Goal: Check status: Check status

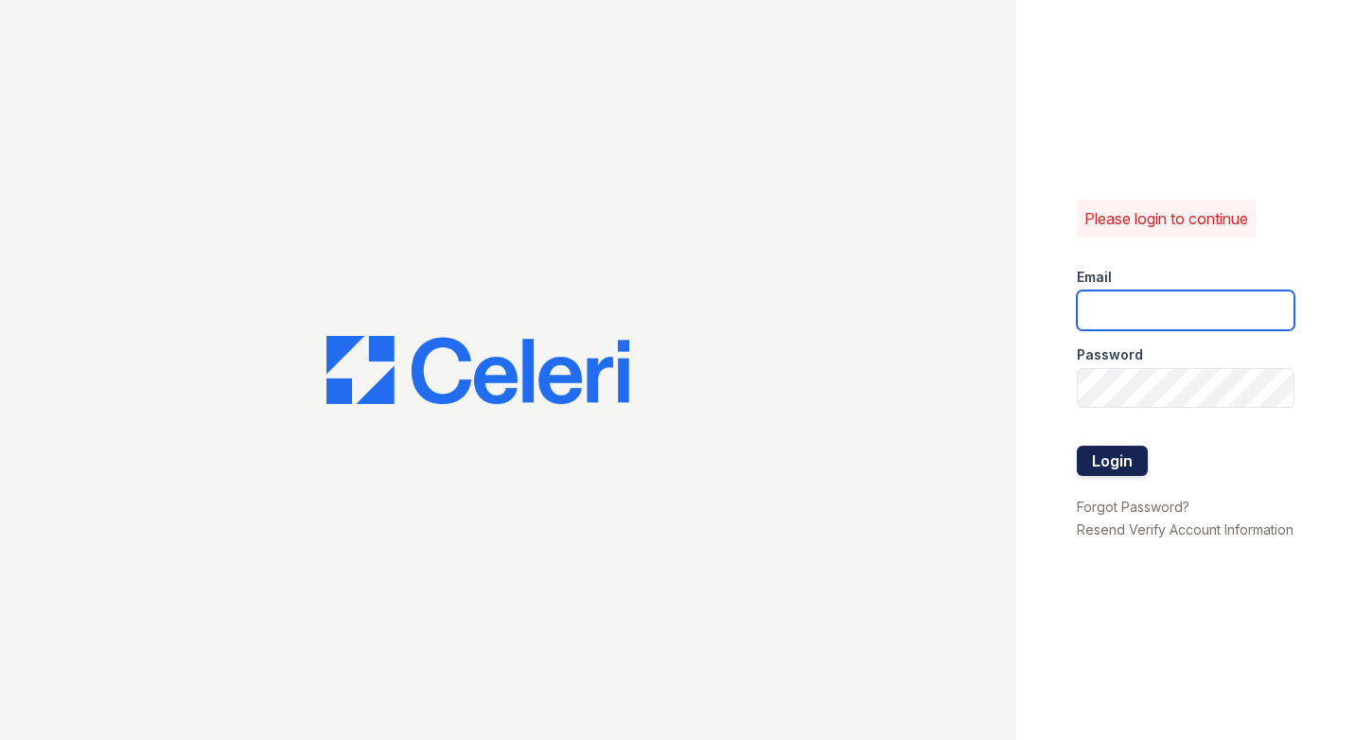
type input "[DOMAIN_NAME][EMAIL_ADDRESS][DOMAIN_NAME]"
click at [1128, 446] on button "Login" at bounding box center [1111, 461] width 71 height 30
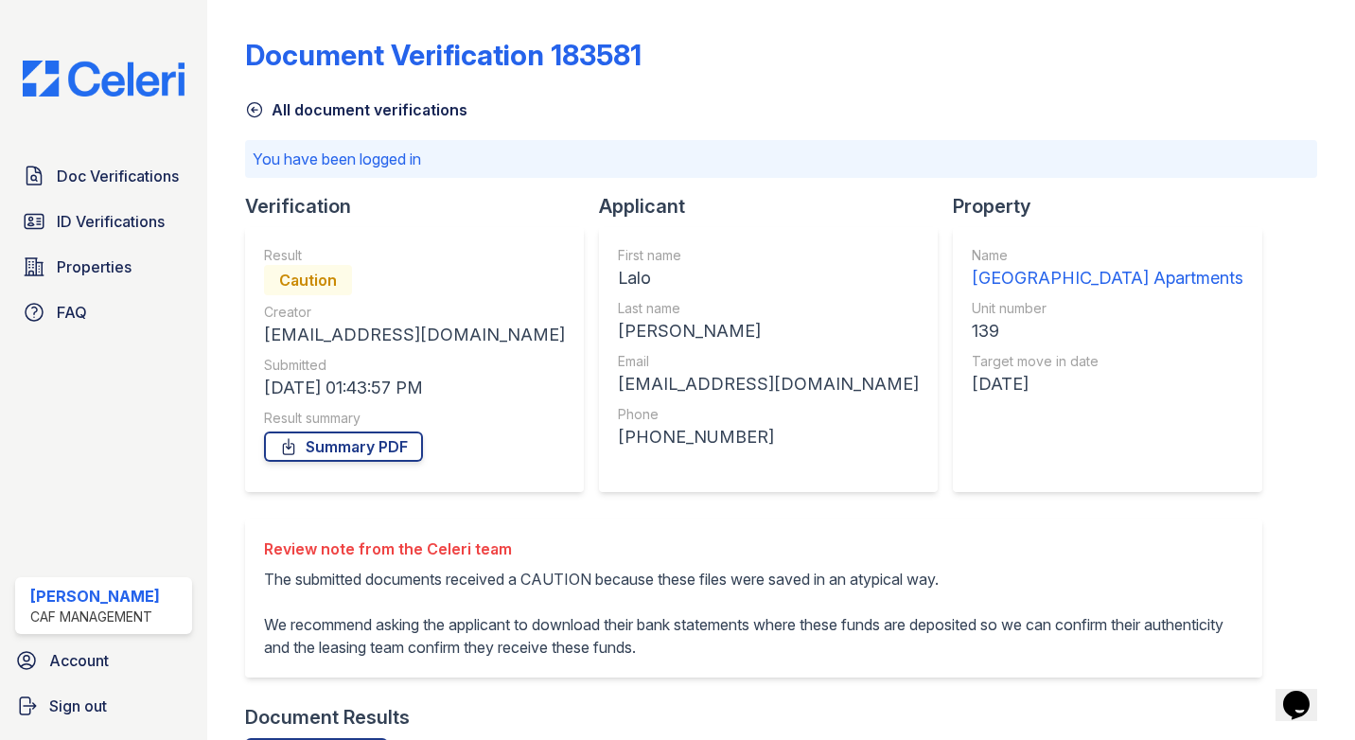
click at [257, 113] on icon at bounding box center [254, 109] width 19 height 19
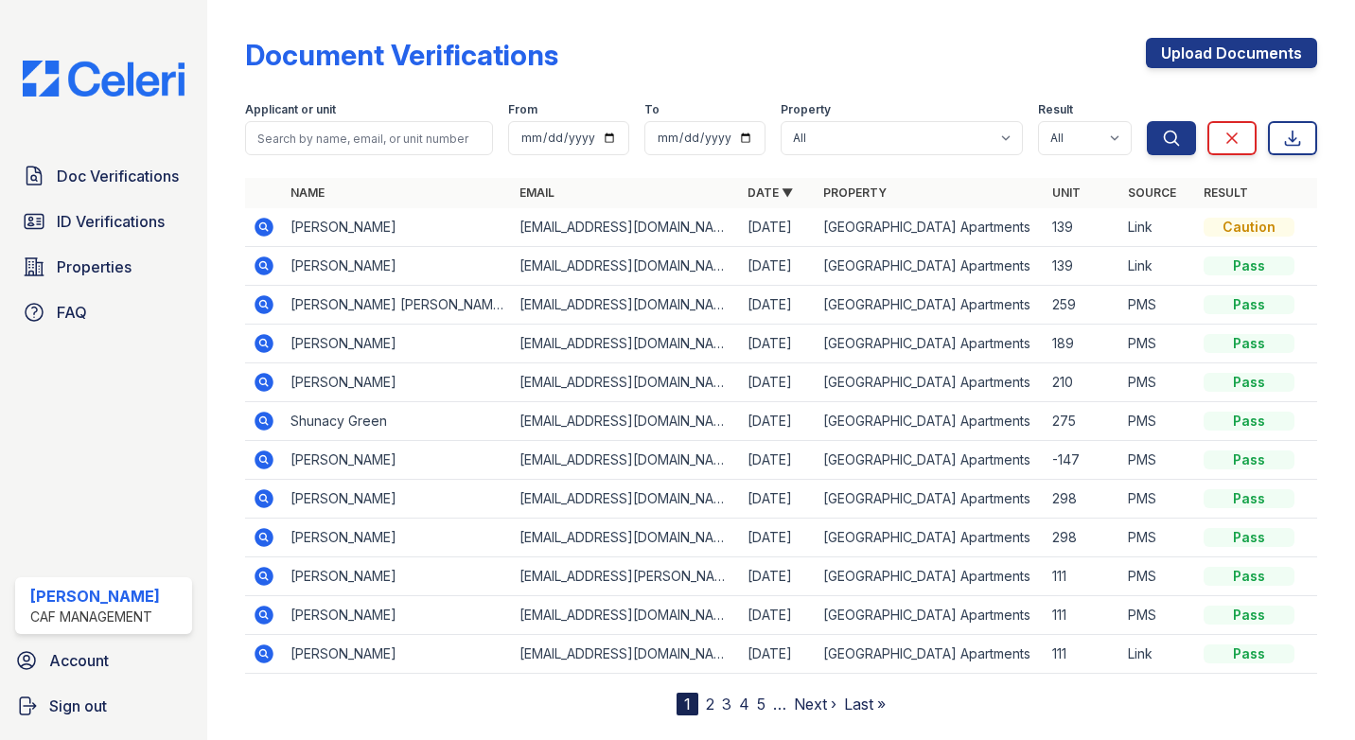
click at [257, 269] on icon at bounding box center [263, 265] width 19 height 19
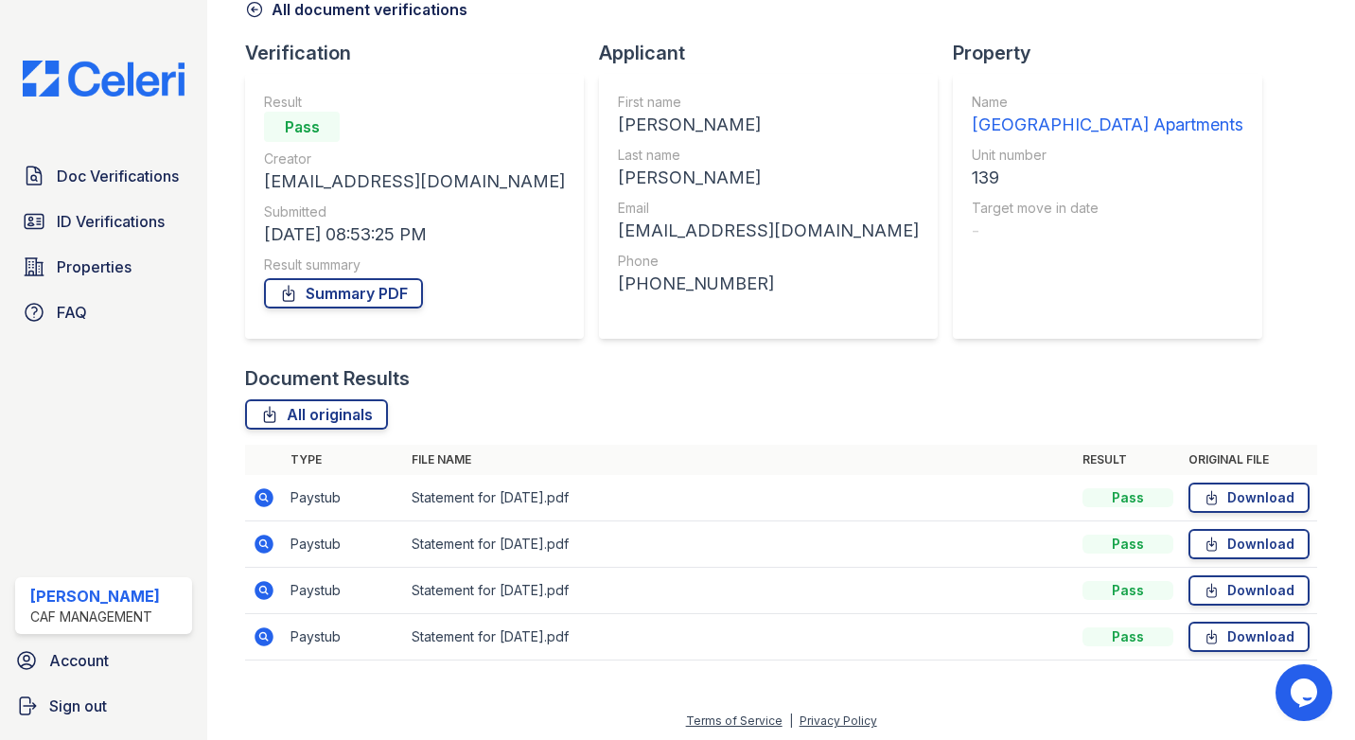
scroll to position [104, 0]
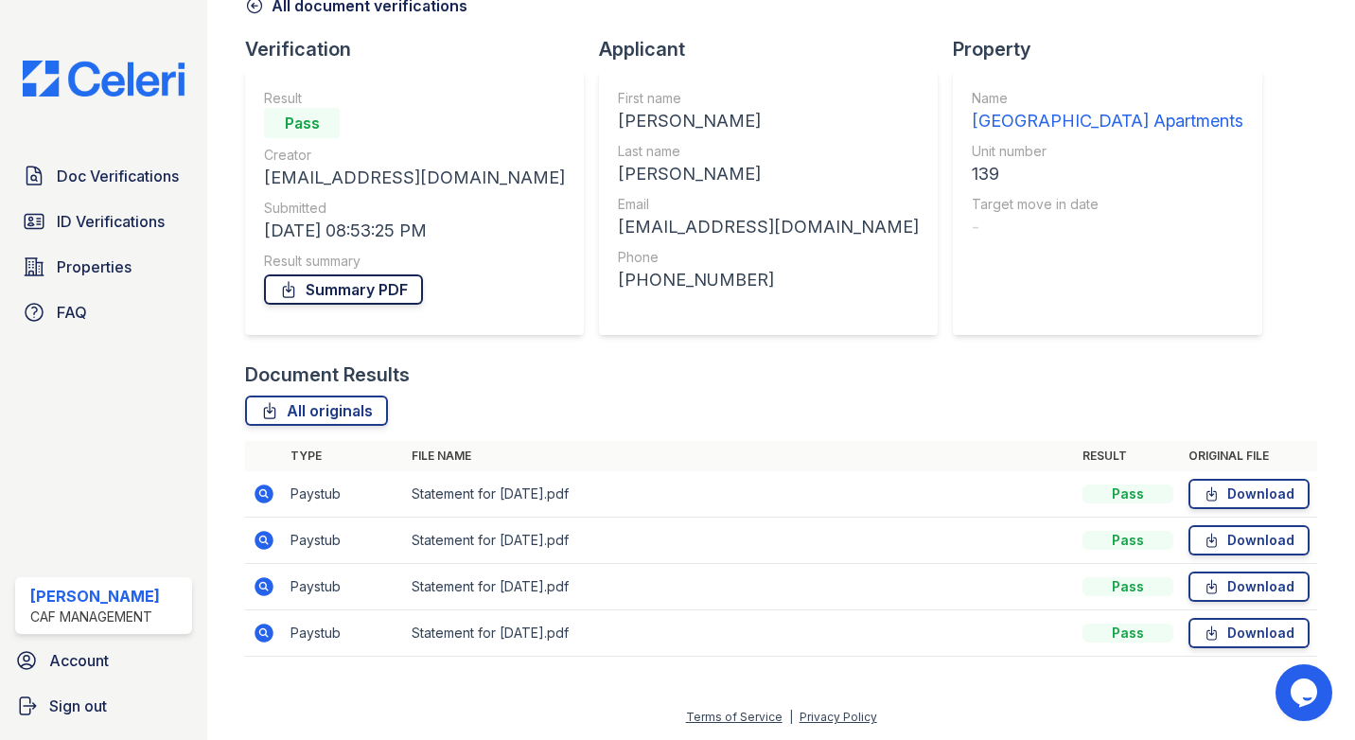
click at [389, 296] on link "Summary PDF" at bounding box center [343, 289] width 159 height 30
click at [95, 217] on span "ID Verifications" at bounding box center [111, 221] width 108 height 23
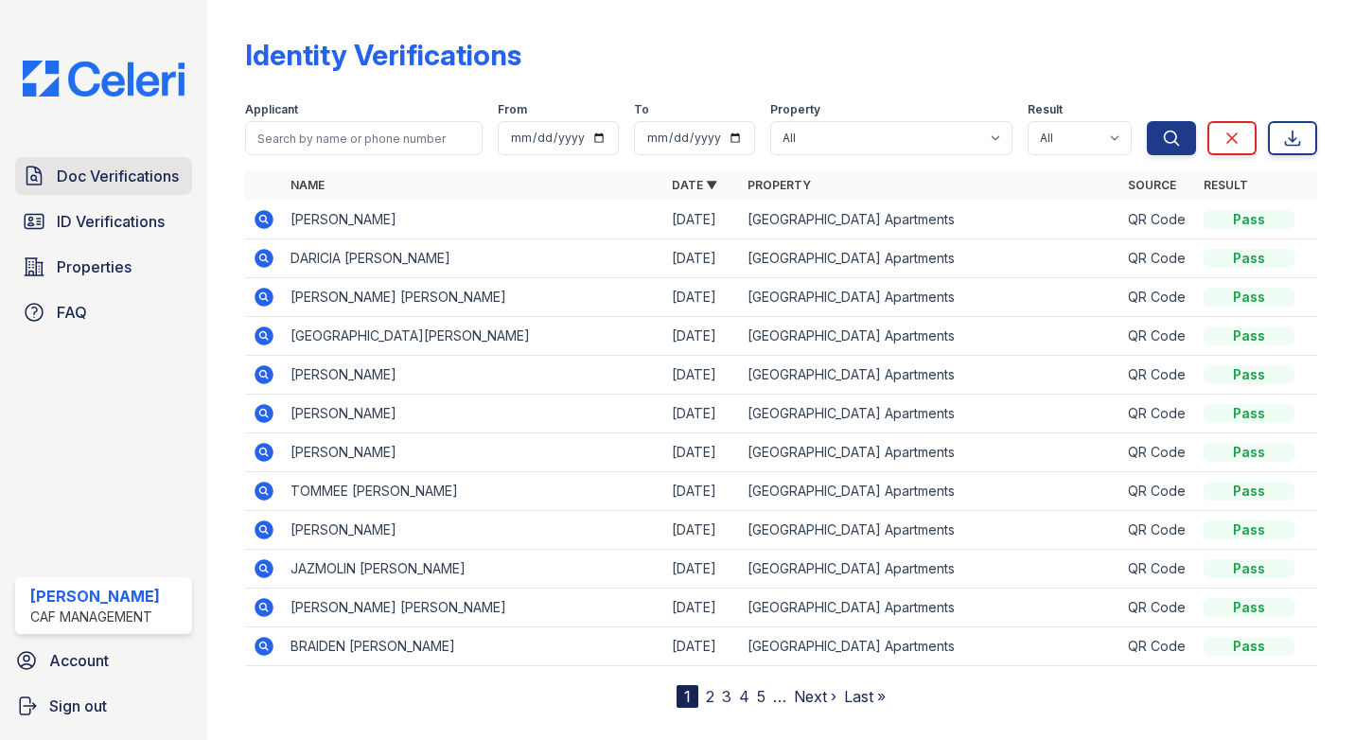
click at [149, 174] on span "Doc Verifications" at bounding box center [118, 176] width 122 height 23
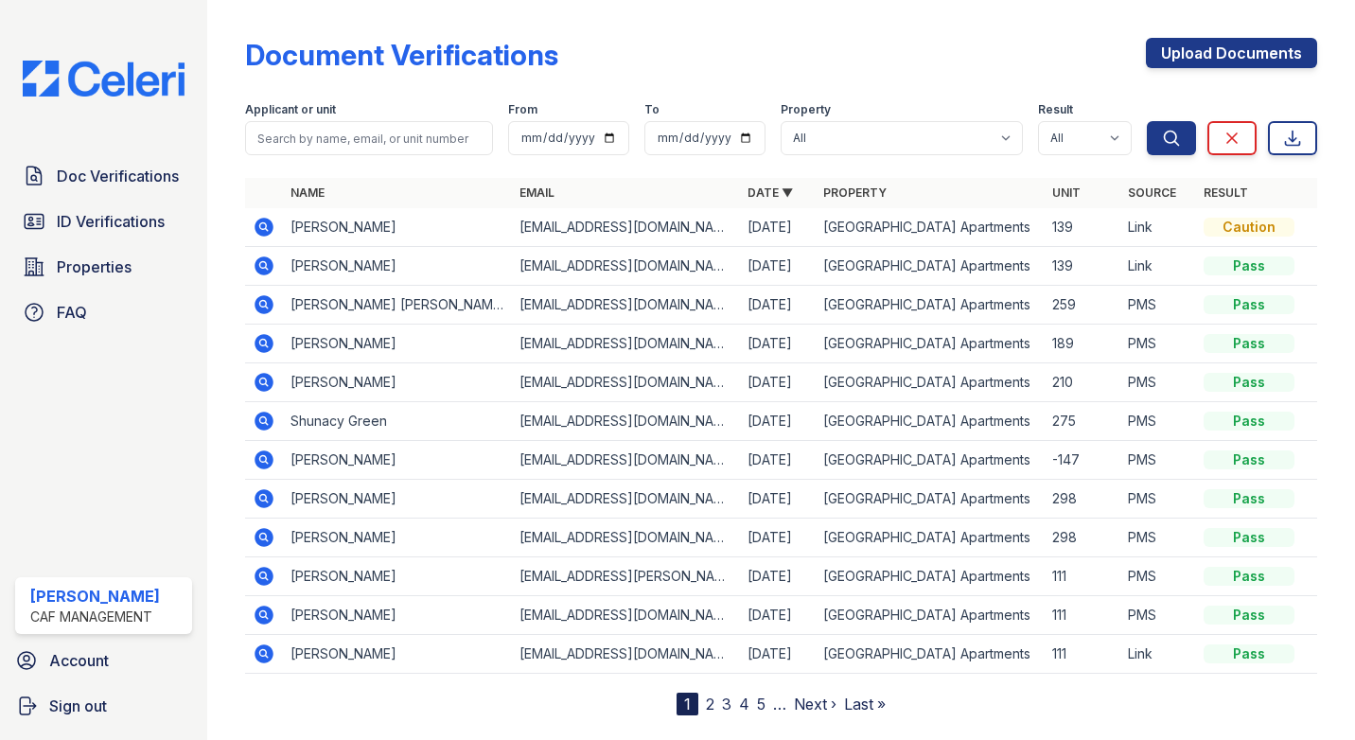
click at [312, 225] on td "Lalo Pina" at bounding box center [397, 227] width 229 height 39
click at [266, 223] on icon at bounding box center [263, 227] width 19 height 19
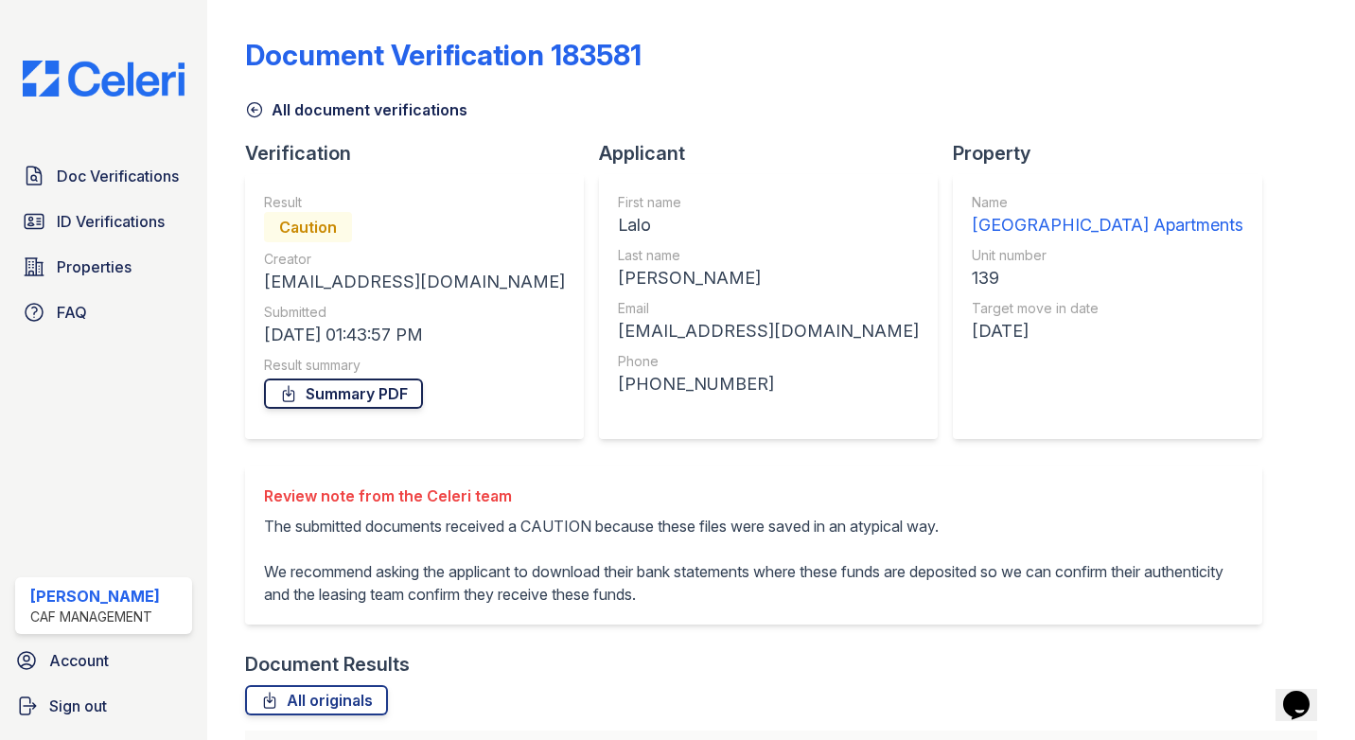
click at [319, 387] on link "Summary PDF" at bounding box center [343, 393] width 159 height 30
click at [114, 214] on span "ID Verifications" at bounding box center [111, 221] width 108 height 23
